Goal: Information Seeking & Learning: Check status

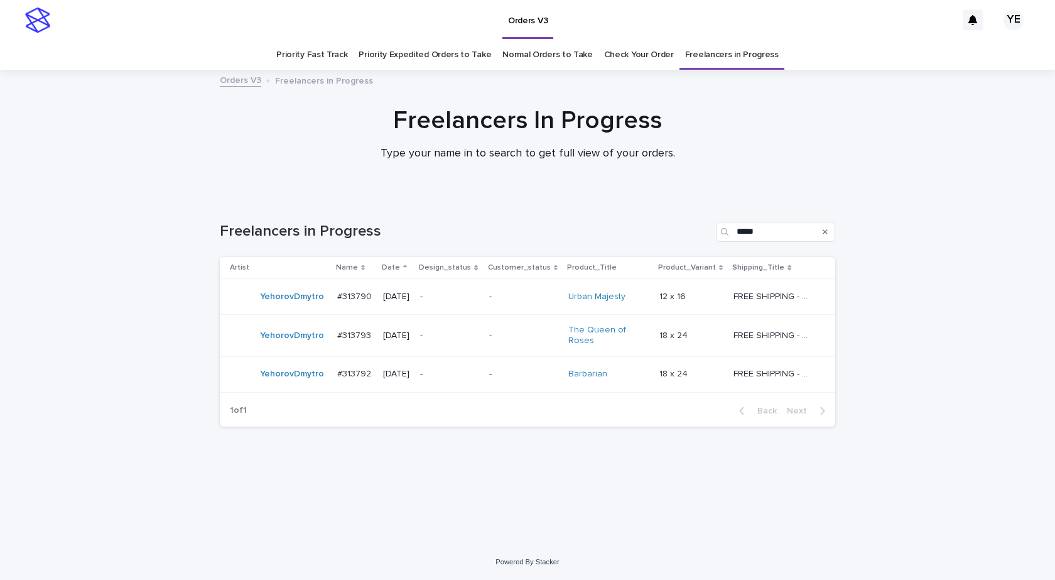
click at [156, 315] on div "Loading... Saving… Loading... Saving… Freelancers in Progress ***** Artist Name…" at bounding box center [527, 370] width 1055 height 347
click at [285, 310] on td "YehorovDmytro" at bounding box center [276, 297] width 112 height 36
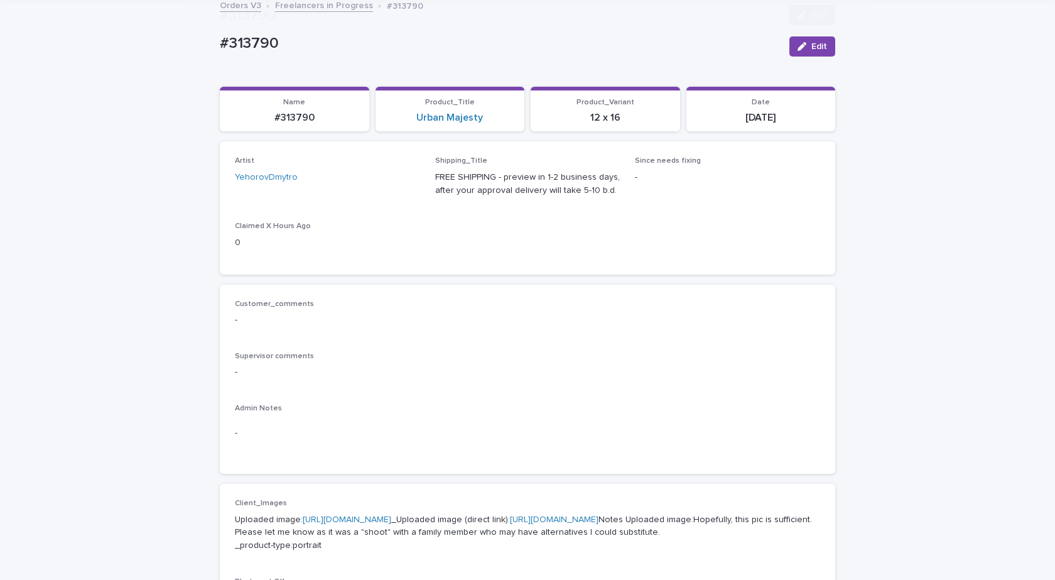
scroll to position [440, 0]
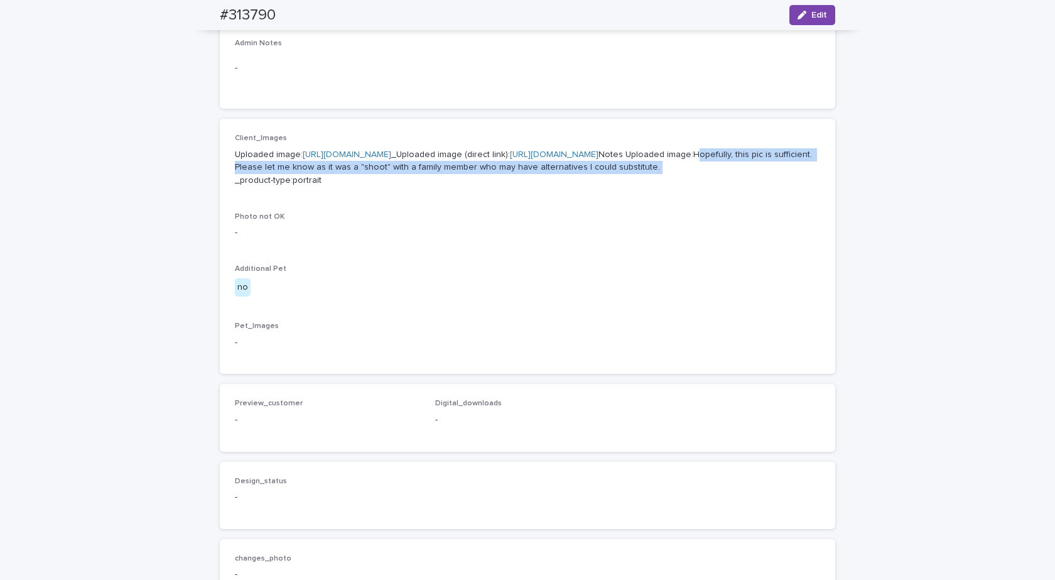
drag, startPoint x: 322, startPoint y: 221, endPoint x: 323, endPoint y: 227, distance: 6.9
click at [323, 187] on p "Uploaded image: [URL][DOMAIN_NAME] _Uploaded image (direct link): [URL][DOMAIN_…" at bounding box center [528, 167] width 586 height 39
copy p "Hopefully, this pic is sufficient. Please let me know as it was a "shoot" with …"
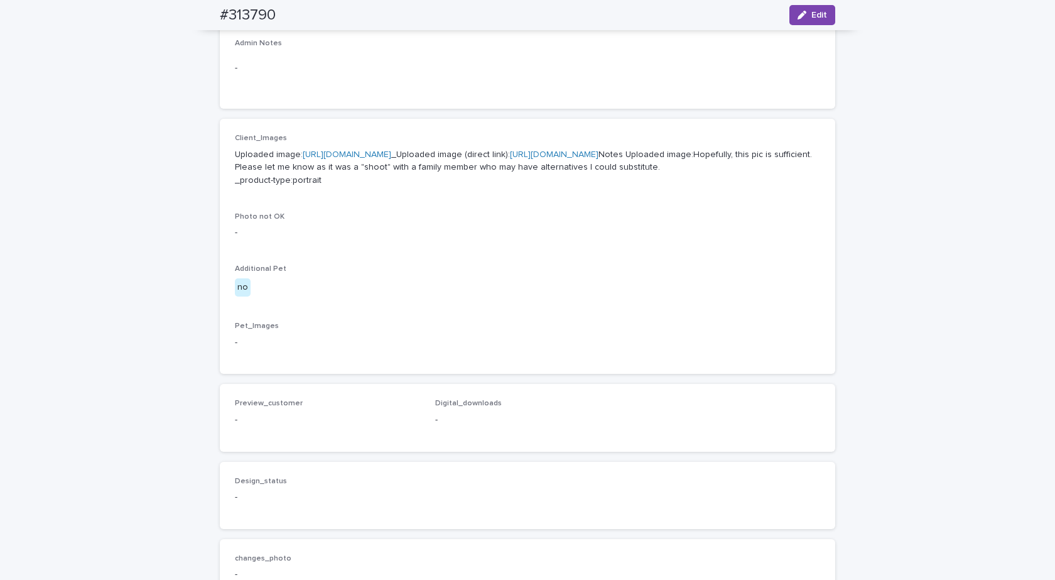
click at [374, 159] on p "Uploaded image: [URL][DOMAIN_NAME] _Uploaded image (direct link): [URL][DOMAIN_…" at bounding box center [528, 167] width 586 height 39
click at [374, 153] on link "[URL][DOMAIN_NAME]" at bounding box center [347, 154] width 89 height 9
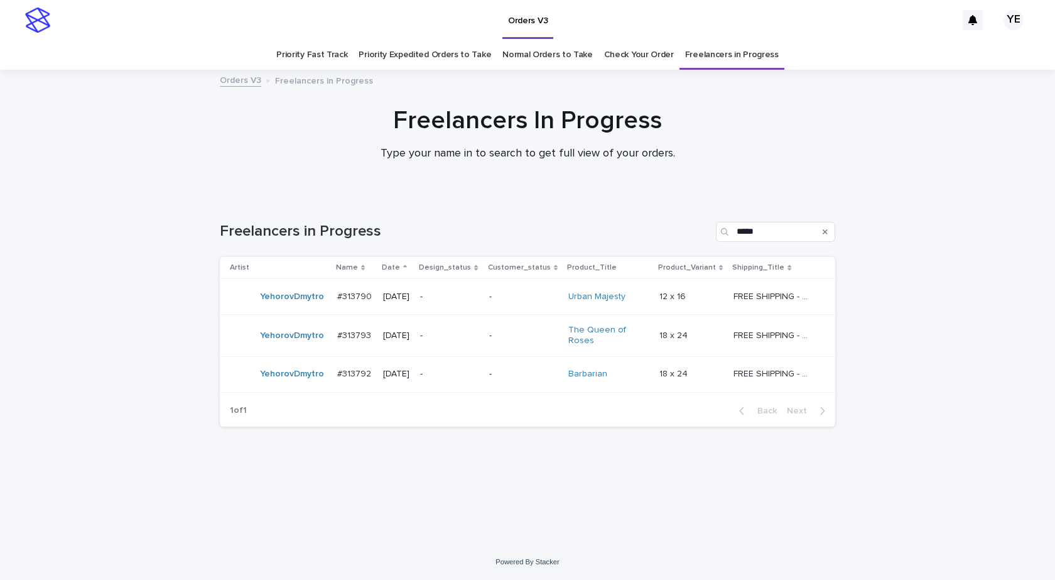
click at [314, 351] on td "YehorovDmytro" at bounding box center [276, 336] width 112 height 42
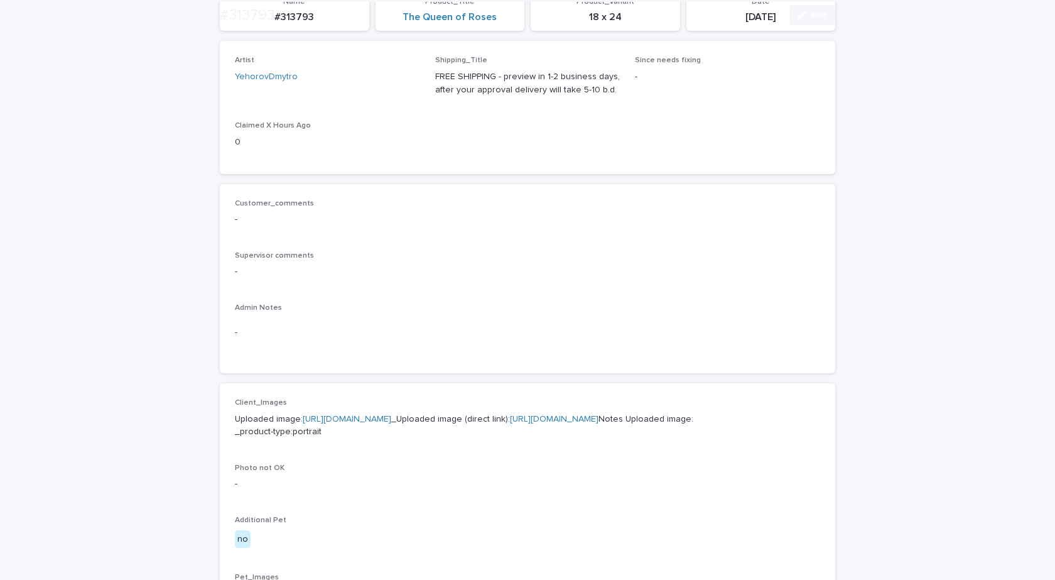
scroll to position [377, 0]
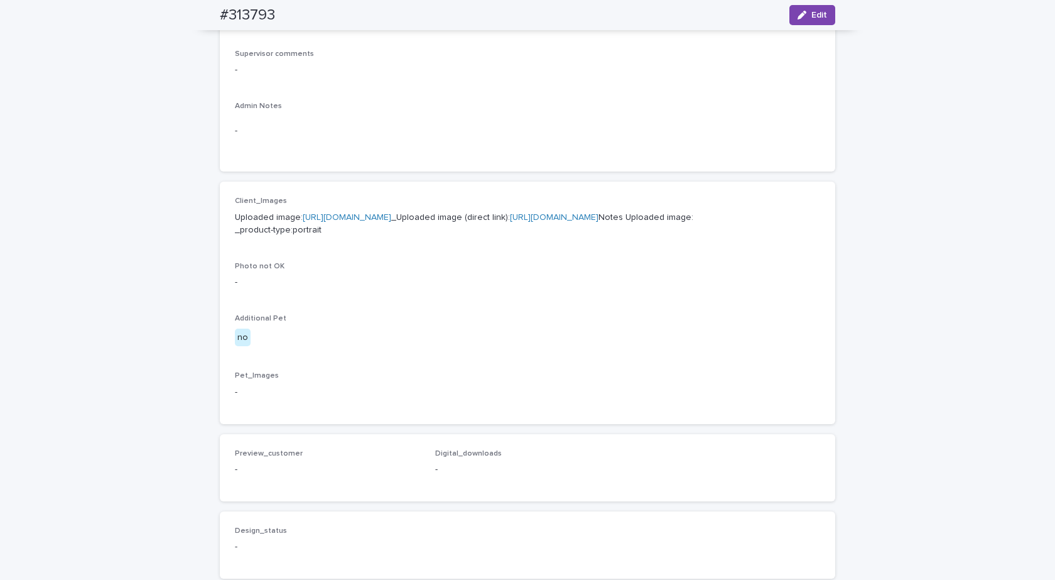
click at [391, 214] on link "https://cdn.shopify.com-uploadkit.app/s/files/1/0033/4807/0511/files/download.h…" at bounding box center [347, 217] width 89 height 9
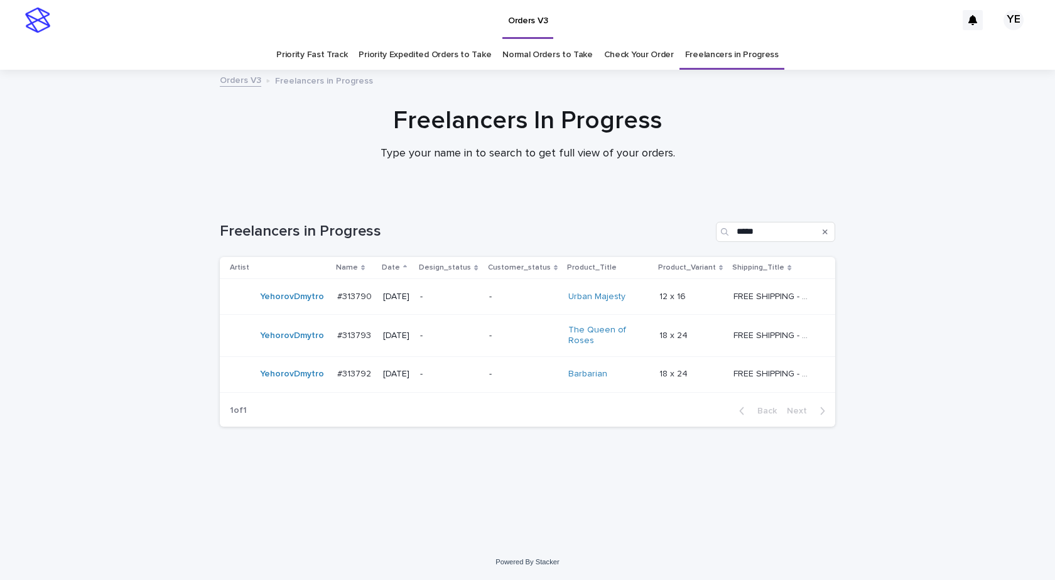
click at [299, 387] on td "YehorovDmytro" at bounding box center [276, 374] width 112 height 36
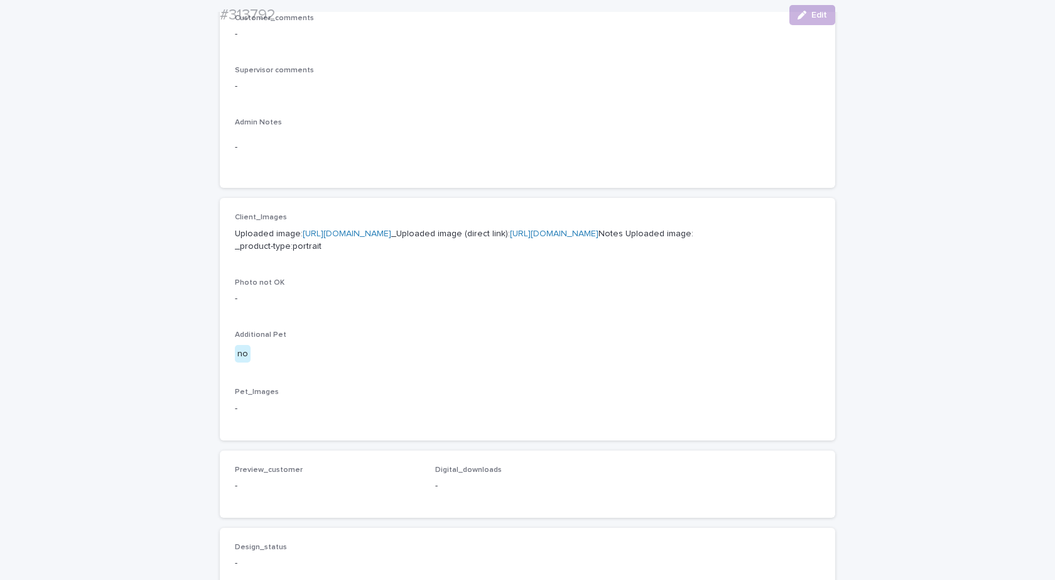
scroll to position [377, 0]
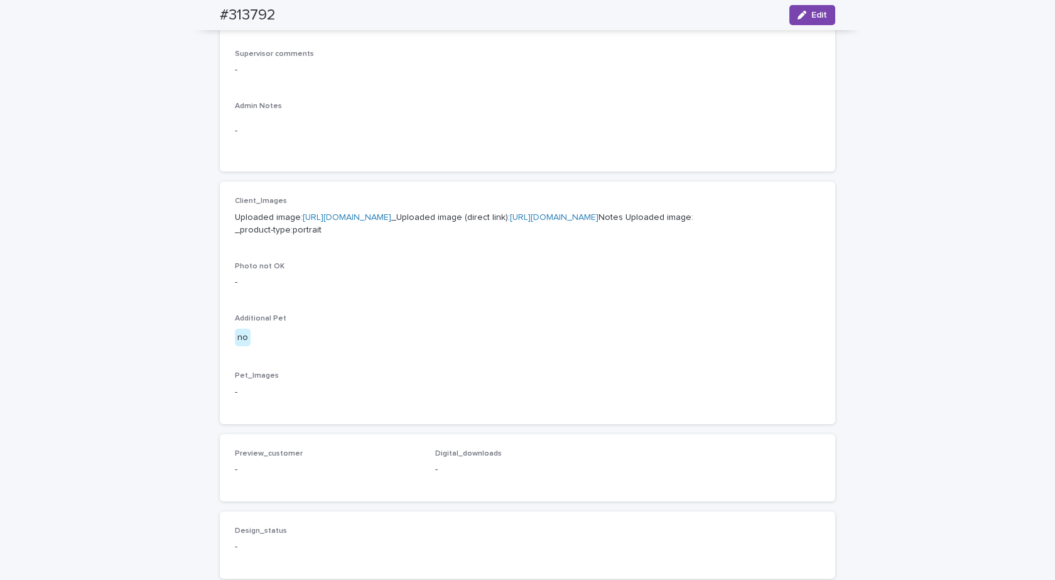
click at [390, 217] on link "https://cdn.shopify.com-uploadkit.app/s/files/1/0033/4807/0511/files/download.h…" at bounding box center [347, 217] width 89 height 9
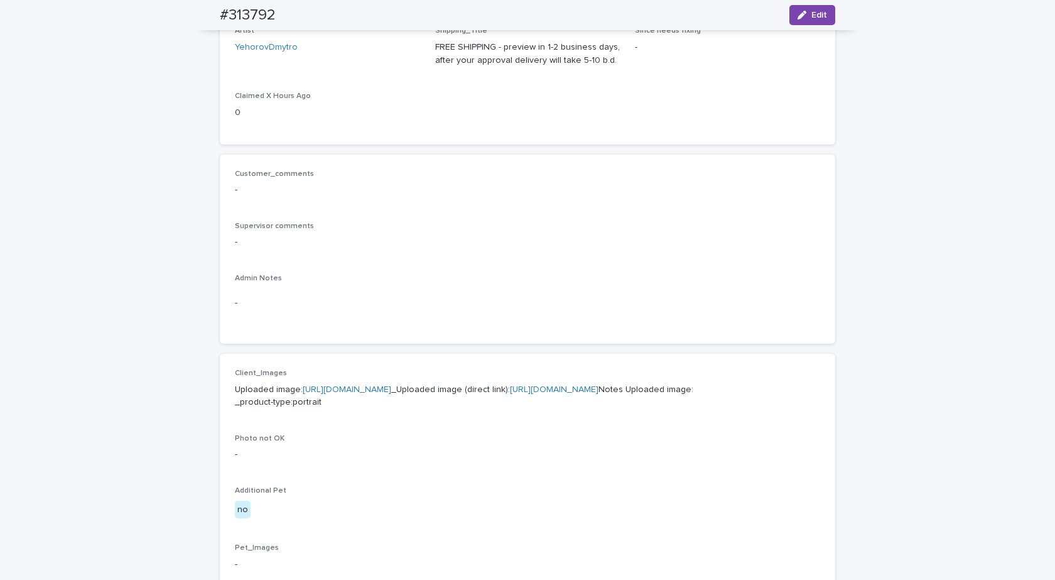
scroll to position [188, 0]
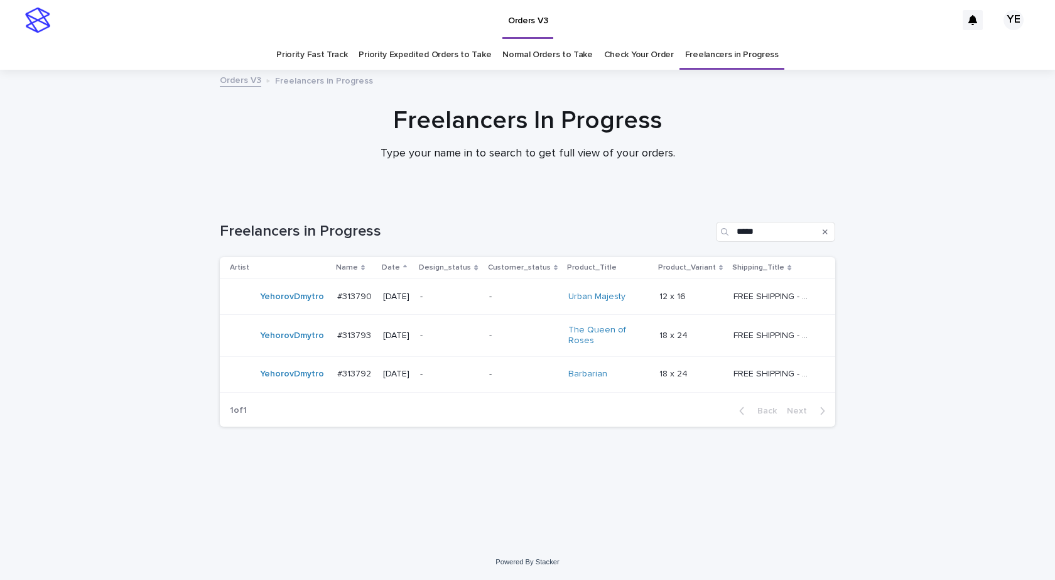
click at [286, 312] on td "YehorovDmytro" at bounding box center [276, 297] width 112 height 36
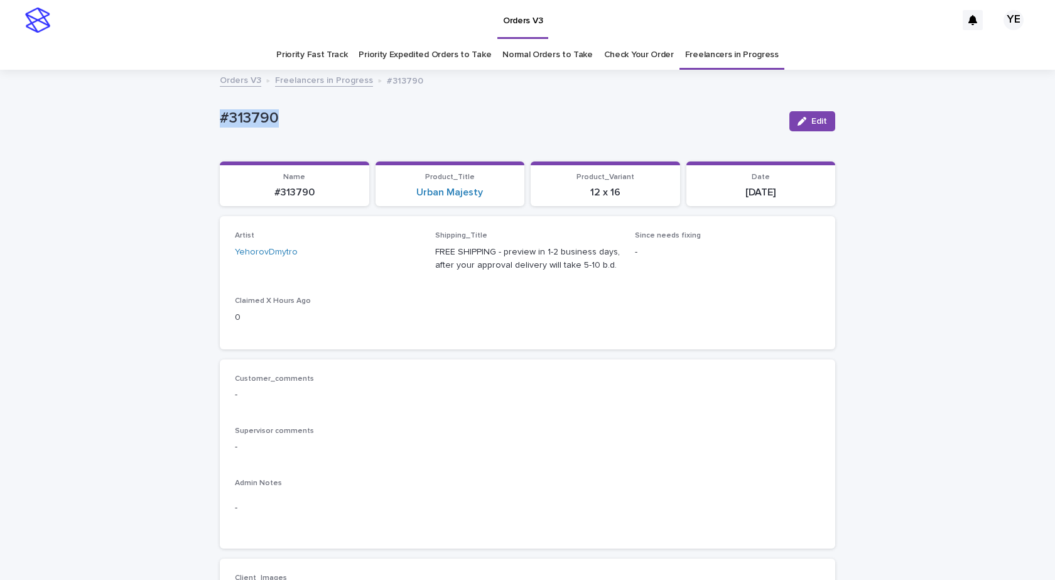
drag, startPoint x: 262, startPoint y: 115, endPoint x: 149, endPoint y: 131, distance: 114.3
copy p "#313790"
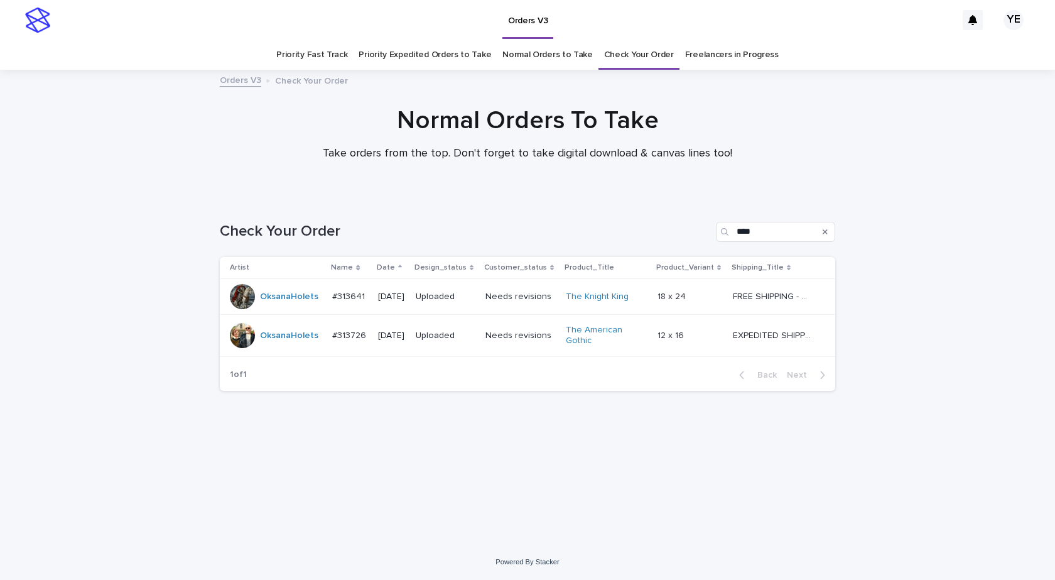
click at [122, 436] on div "Loading... Saving… Loading... Saving… Check Your Order **** Artist Name Date De…" at bounding box center [527, 370] width 1055 height 347
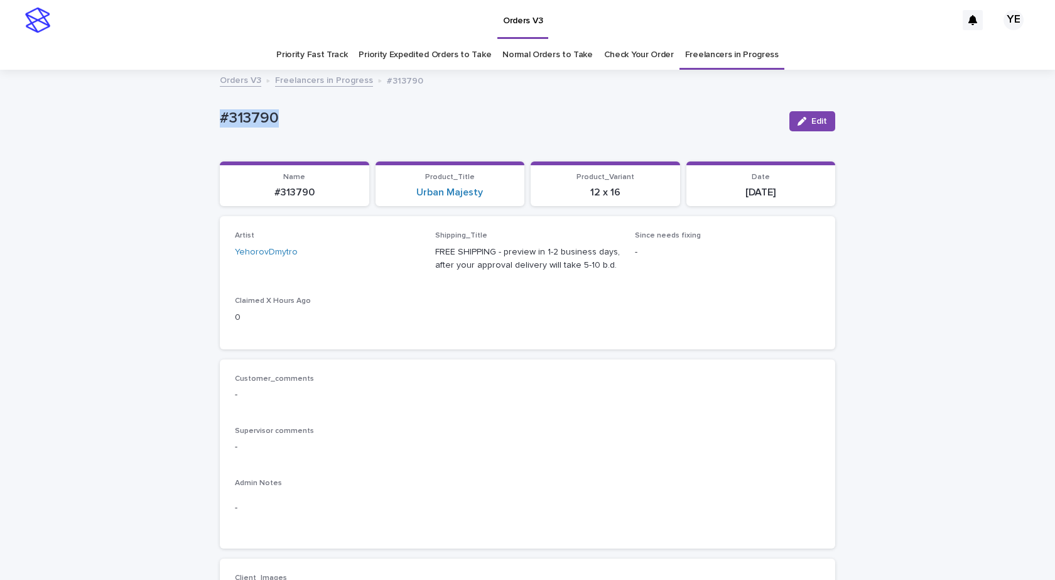
click at [325, 132] on div "#313790" at bounding box center [500, 120] width 560 height 23
drag, startPoint x: 276, startPoint y: 121, endPoint x: 141, endPoint y: 127, distance: 134.6
copy p "#313790"
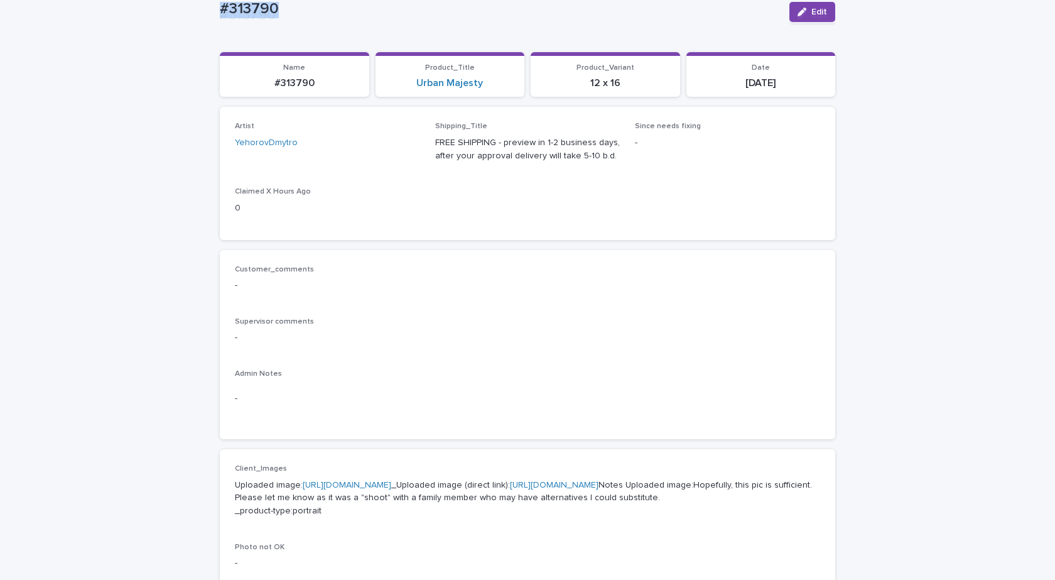
scroll to position [314, 0]
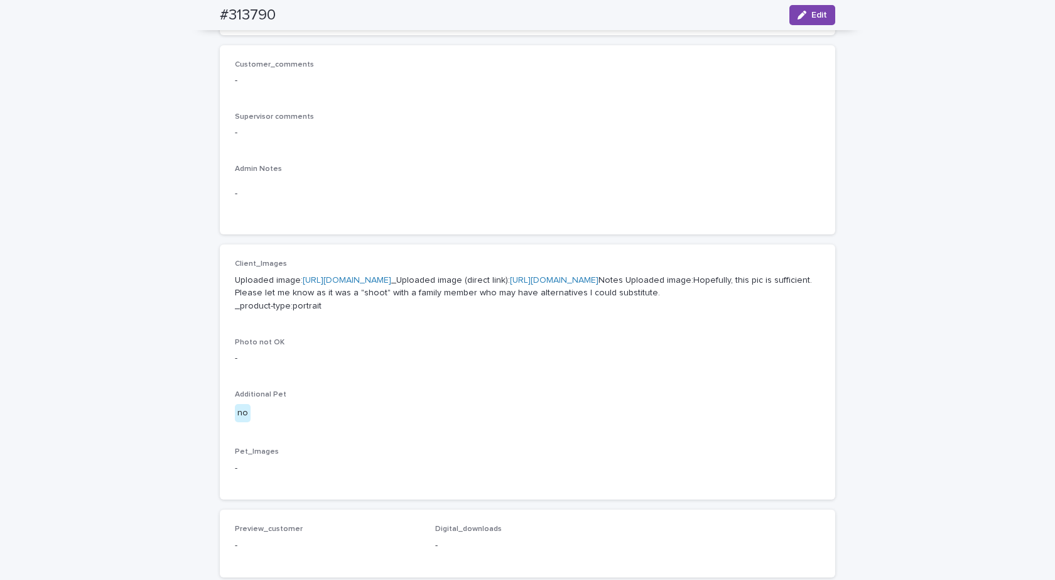
click at [391, 281] on link "[URL][DOMAIN_NAME]" at bounding box center [347, 280] width 89 height 9
click at [332, 286] on p "Uploaded image: [URL][DOMAIN_NAME] _Uploaded image (direct link): [URL][DOMAIN_…" at bounding box center [528, 293] width 586 height 39
click at [335, 281] on link "[URL][DOMAIN_NAME]" at bounding box center [347, 280] width 89 height 9
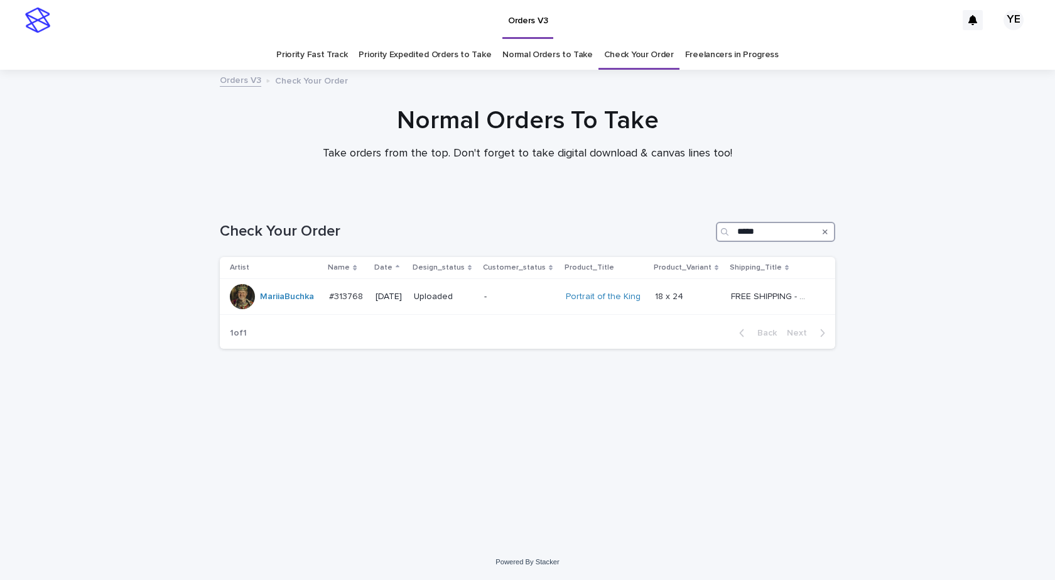
drag, startPoint x: 766, startPoint y: 231, endPoint x: 648, endPoint y: 224, distance: 117.6
click at [668, 231] on div "Check Your Order *****" at bounding box center [528, 232] width 616 height 20
type input "****"
click at [293, 303] on div "[PERSON_NAME]" at bounding box center [295, 296] width 70 height 21
